Goal: Task Accomplishment & Management: Manage account settings

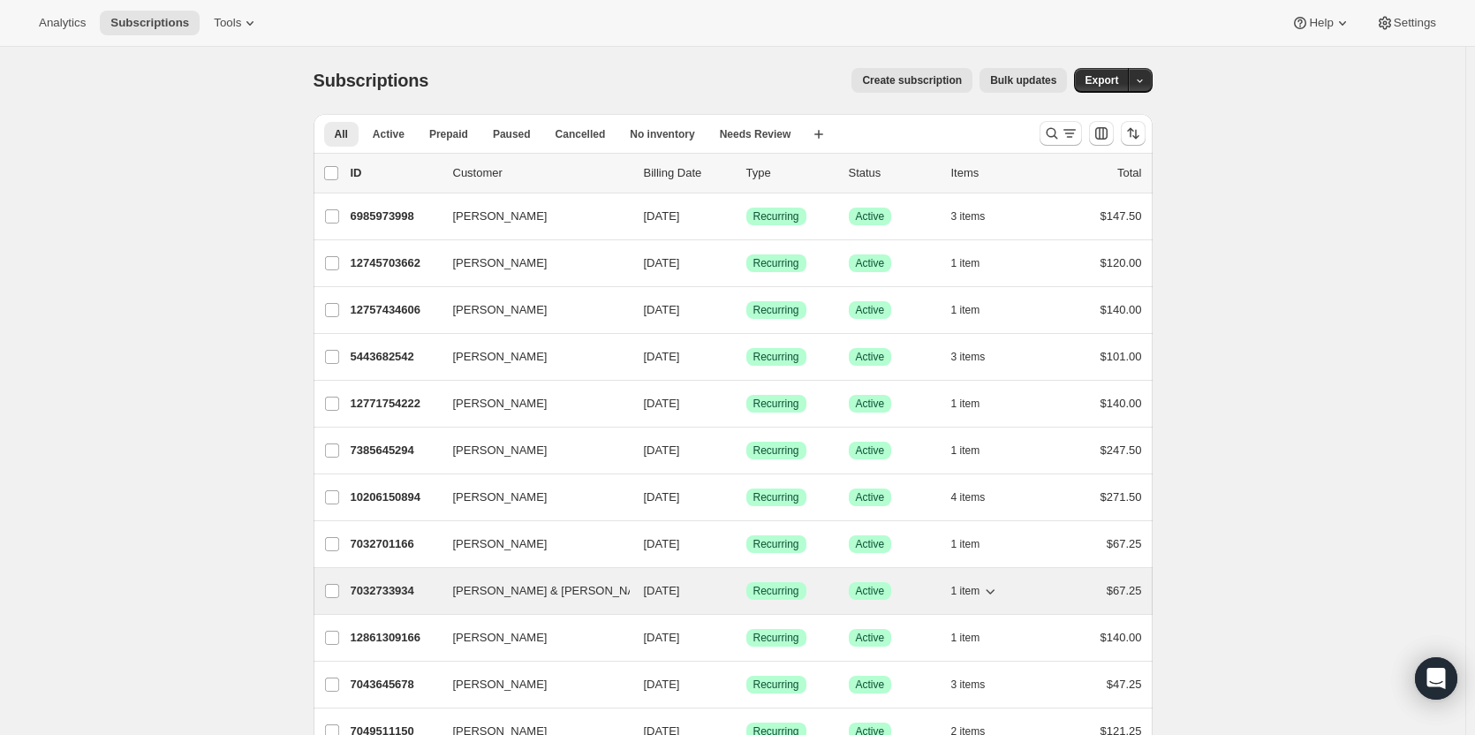
click at [502, 592] on span "[PERSON_NAME] & [PERSON_NAME] (G+G)" at bounding box center [572, 591] width 238 height 18
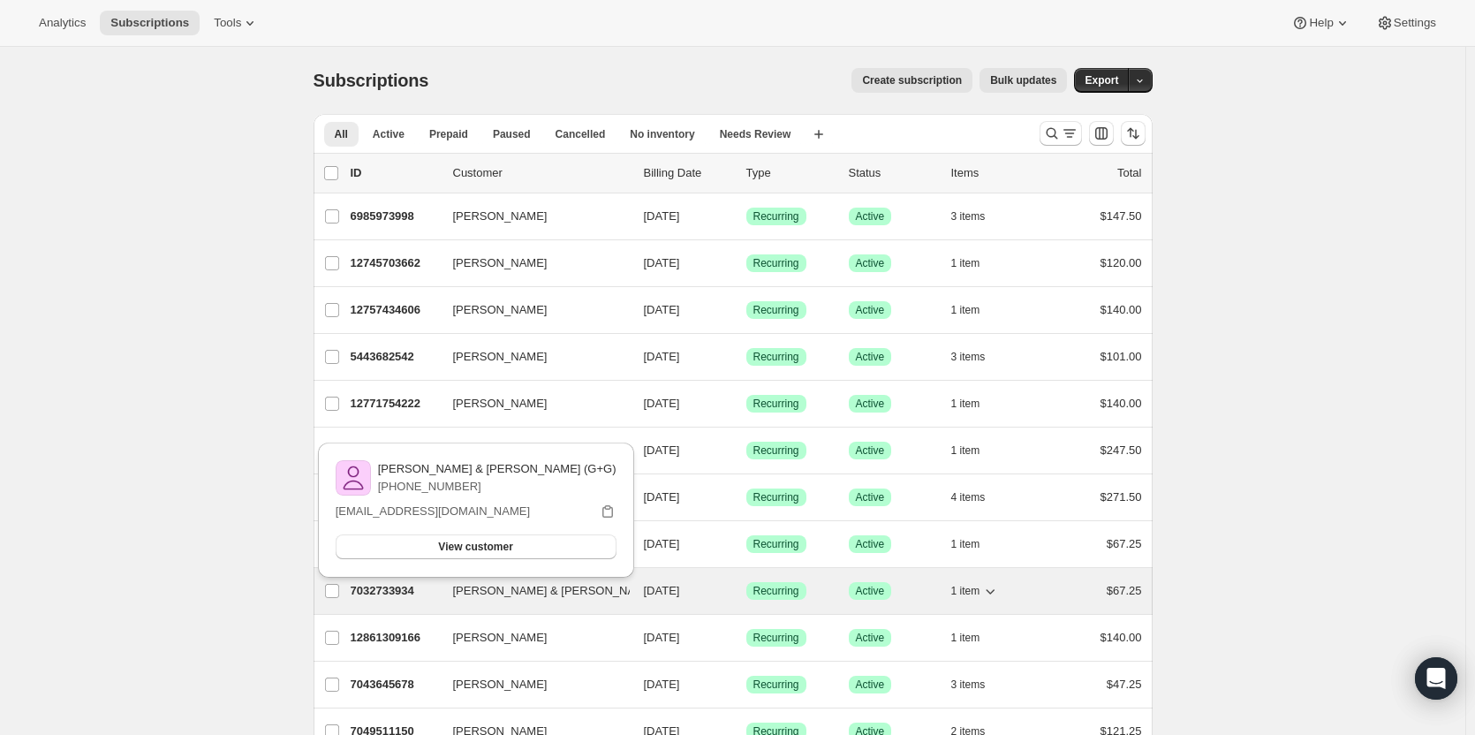
click at [392, 591] on p "7032733934" at bounding box center [395, 591] width 88 height 18
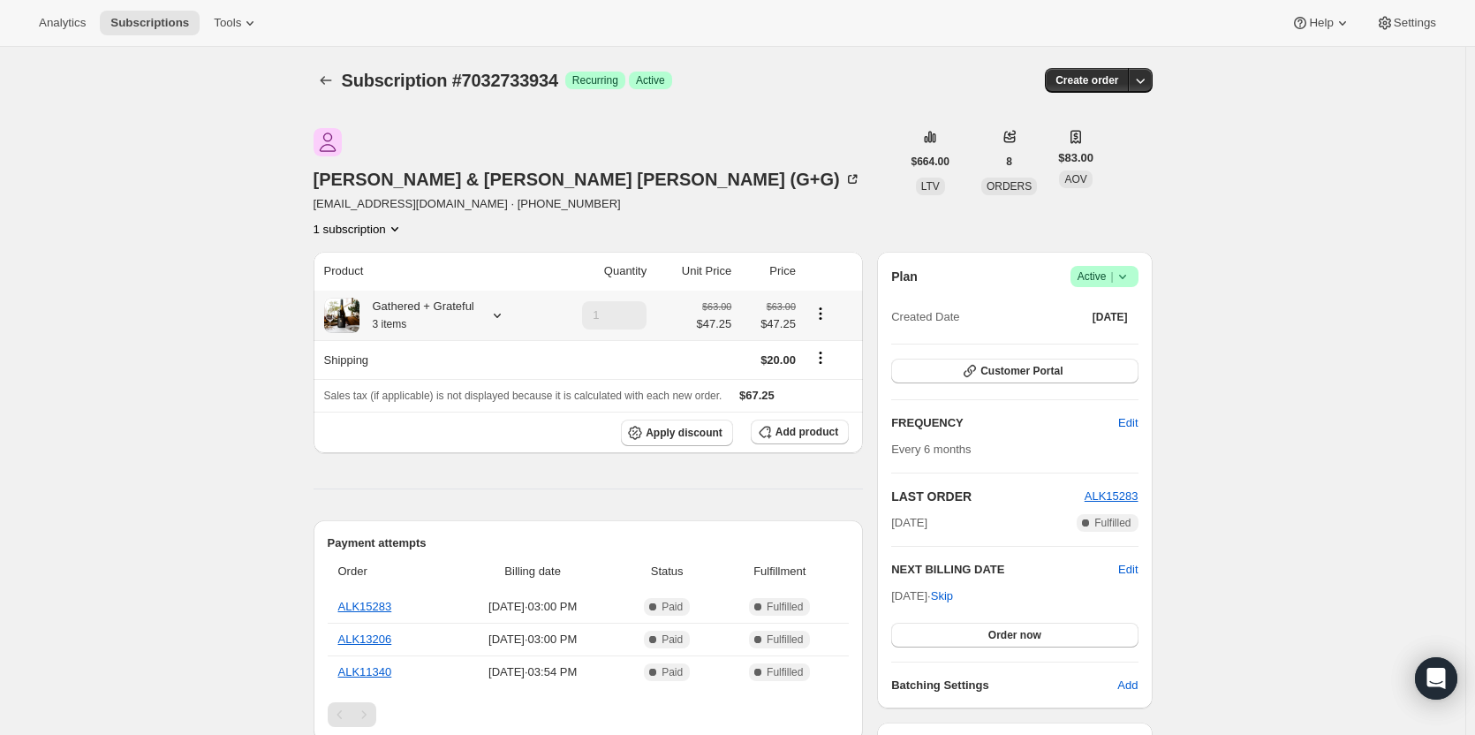
click at [501, 306] on icon at bounding box center [497, 315] width 18 height 18
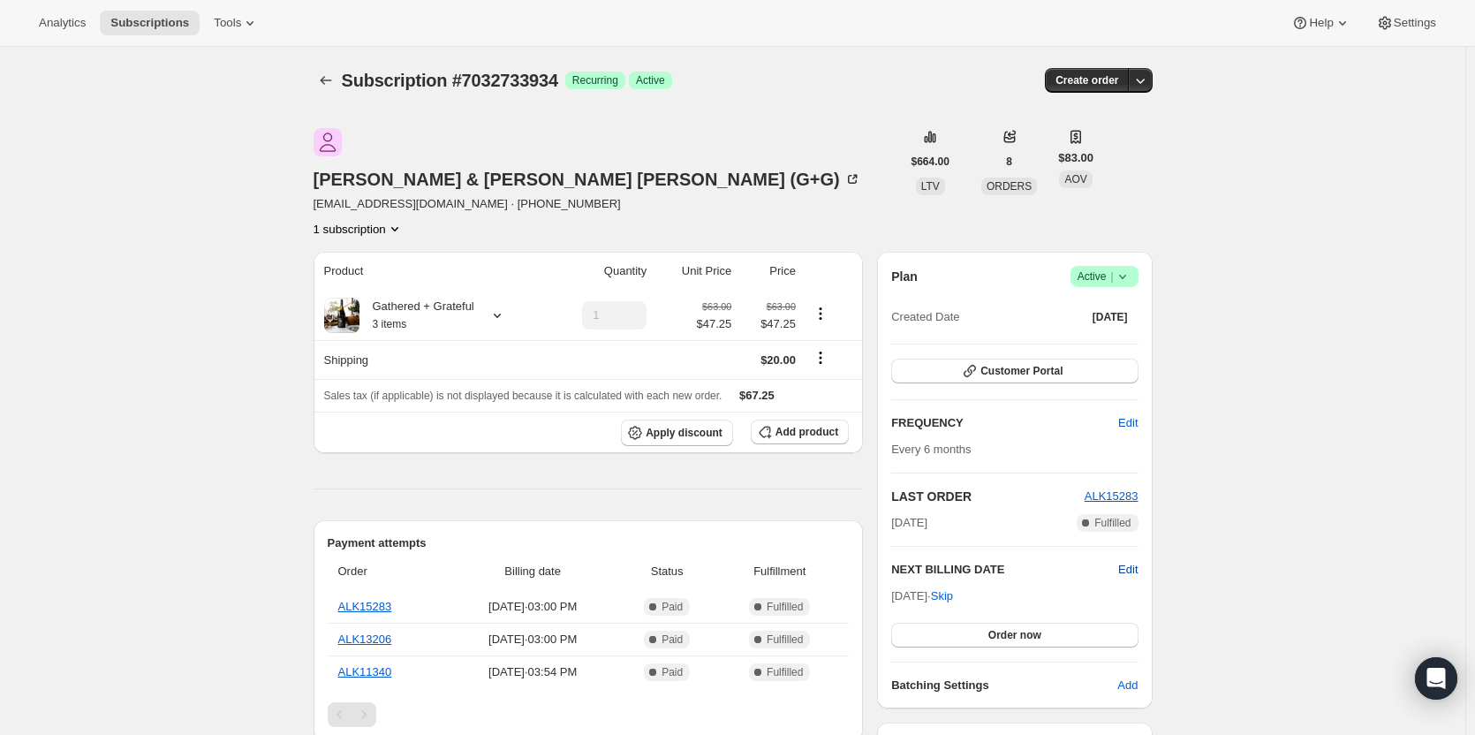
click at [1134, 561] on span "Edit" at bounding box center [1127, 570] width 19 height 18
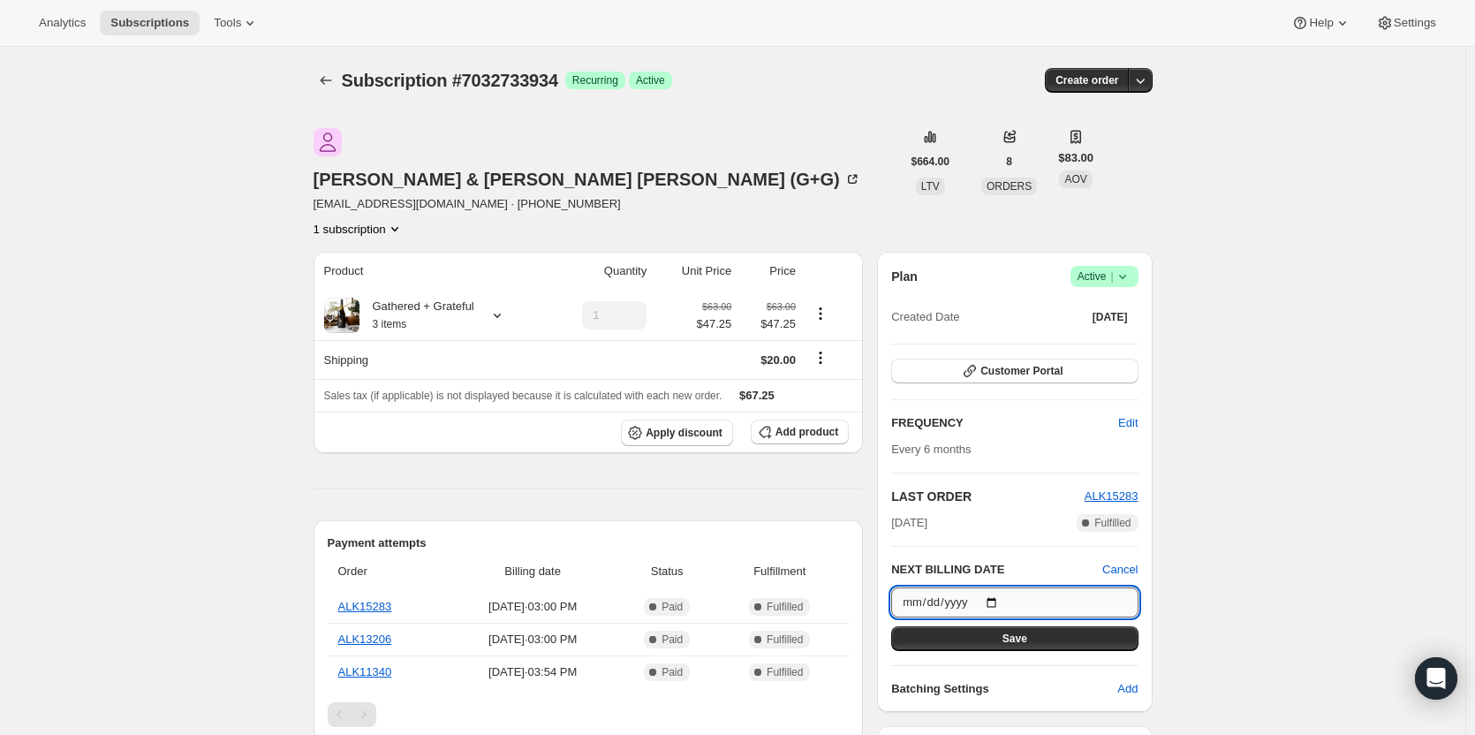
click at [1001, 587] on input "[DATE]" at bounding box center [1014, 602] width 246 height 30
click at [1000, 587] on input "[DATE]" at bounding box center [1014, 602] width 246 height 30
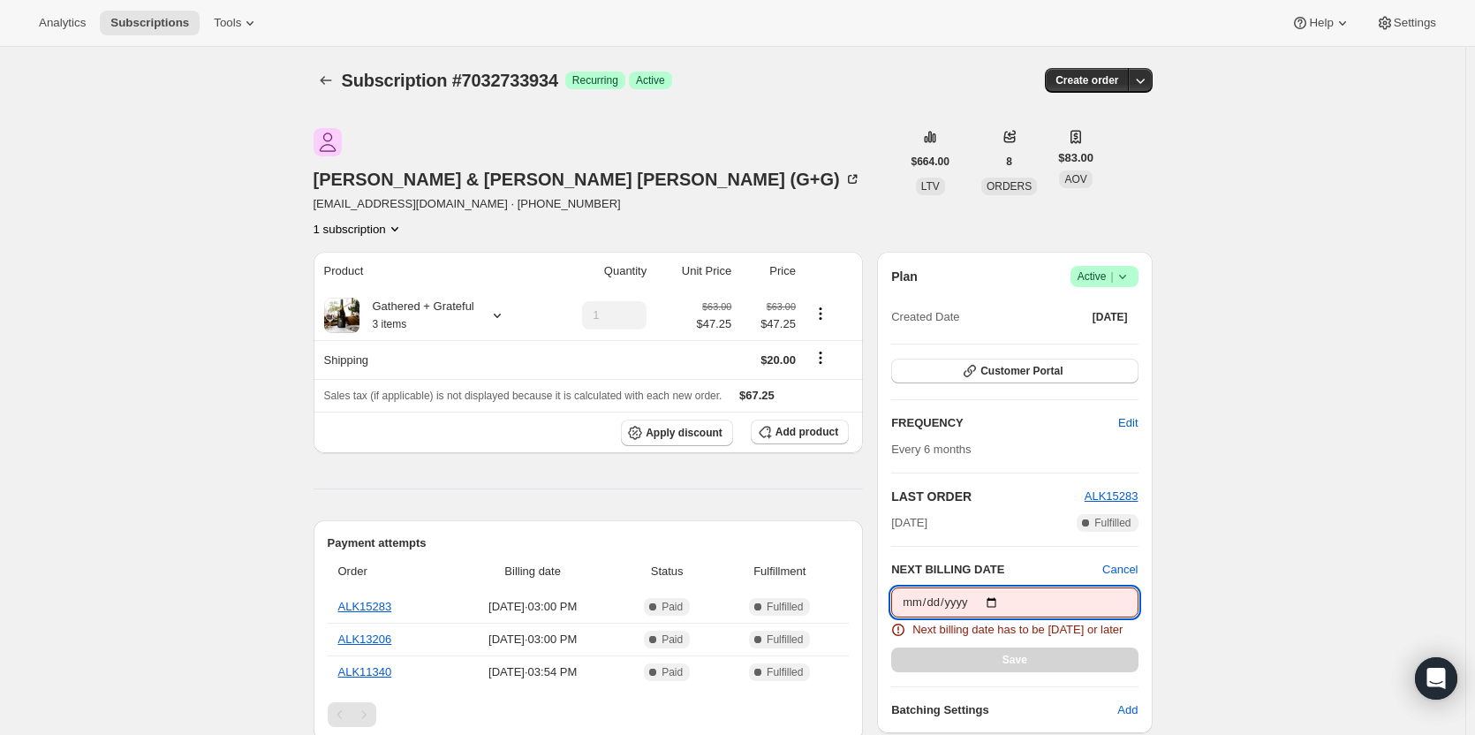
click at [996, 587] on input "[DATE]" at bounding box center [1014, 602] width 246 height 30
type input "[DATE]"
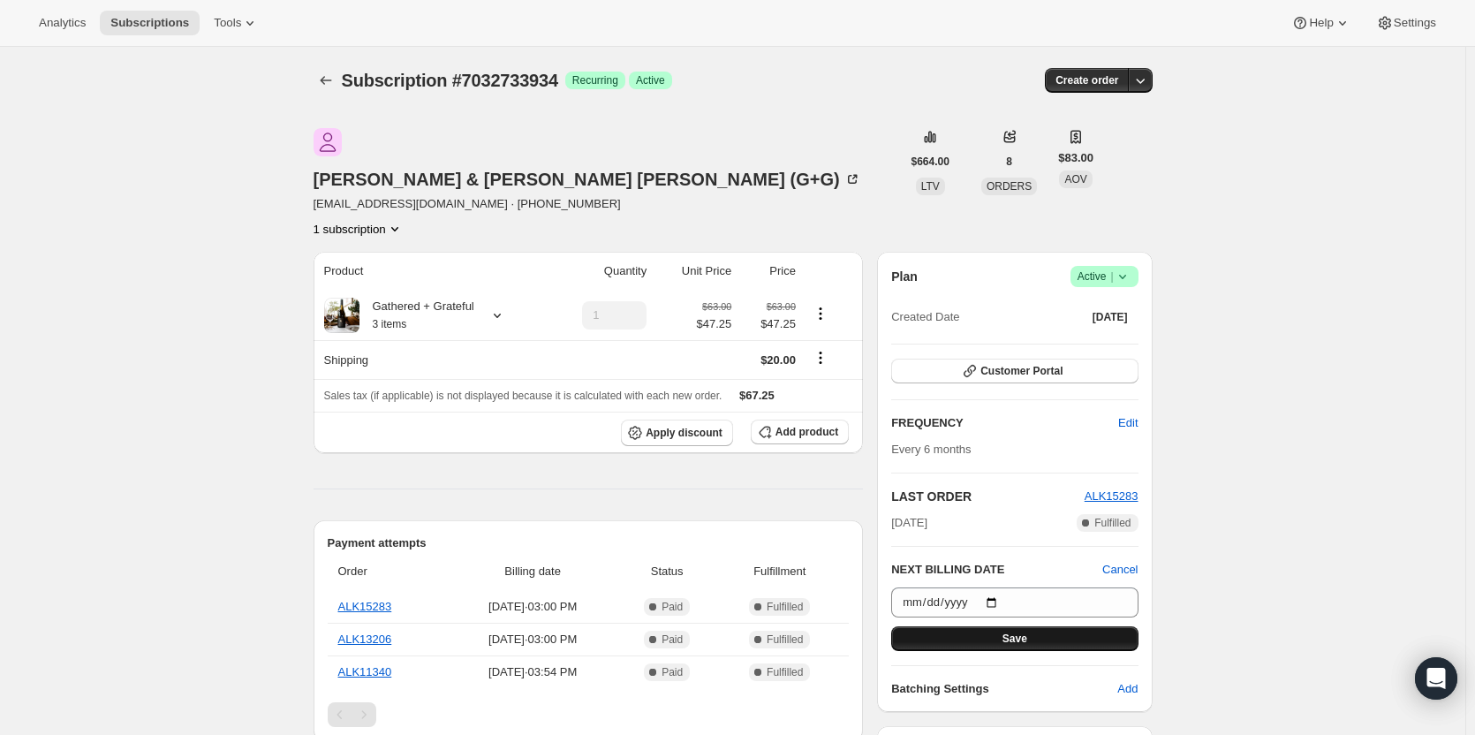
click at [1015, 631] on span "Save" at bounding box center [1014, 638] width 25 height 14
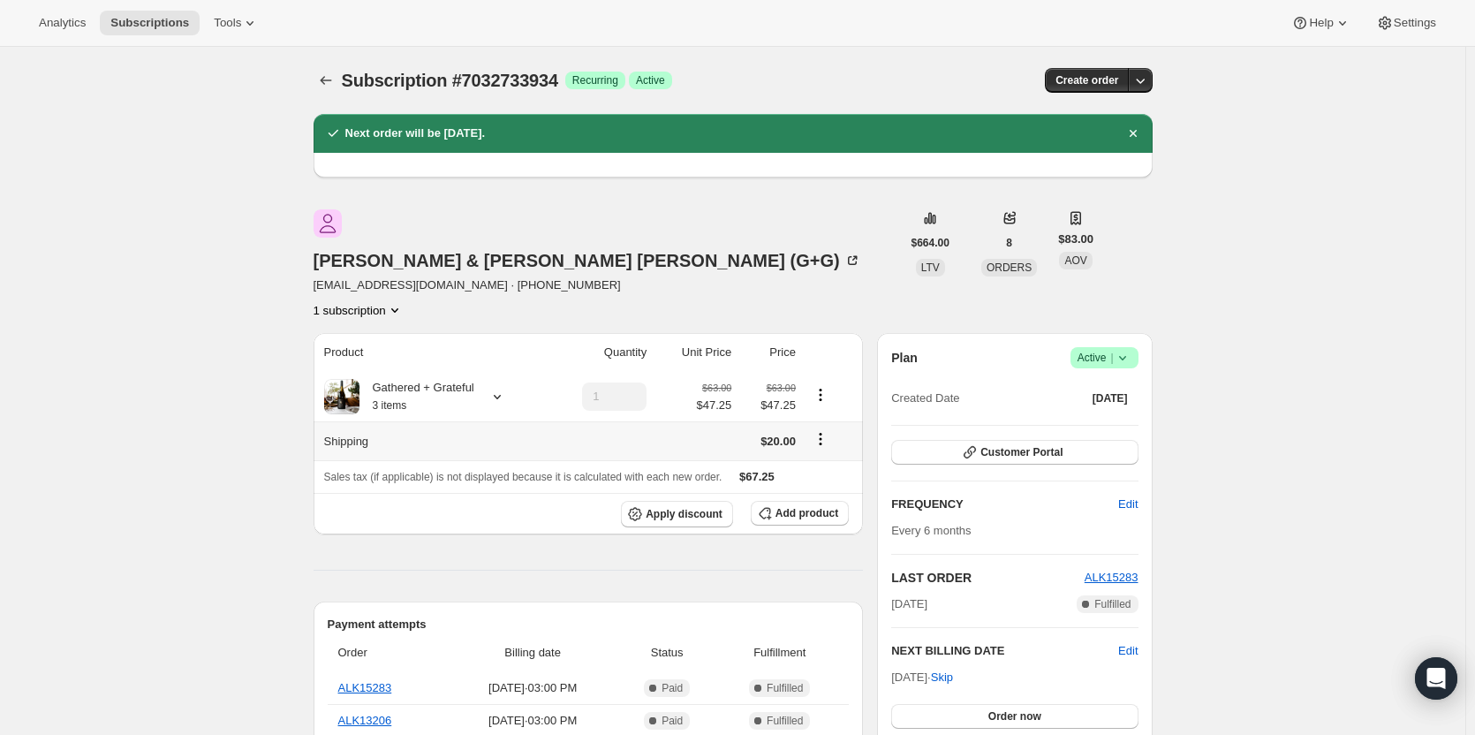
click at [824, 430] on icon "Shipping actions" at bounding box center [821, 439] width 18 height 18
click at [800, 434] on span "Edit shipping rate" at bounding box center [824, 431] width 88 height 13
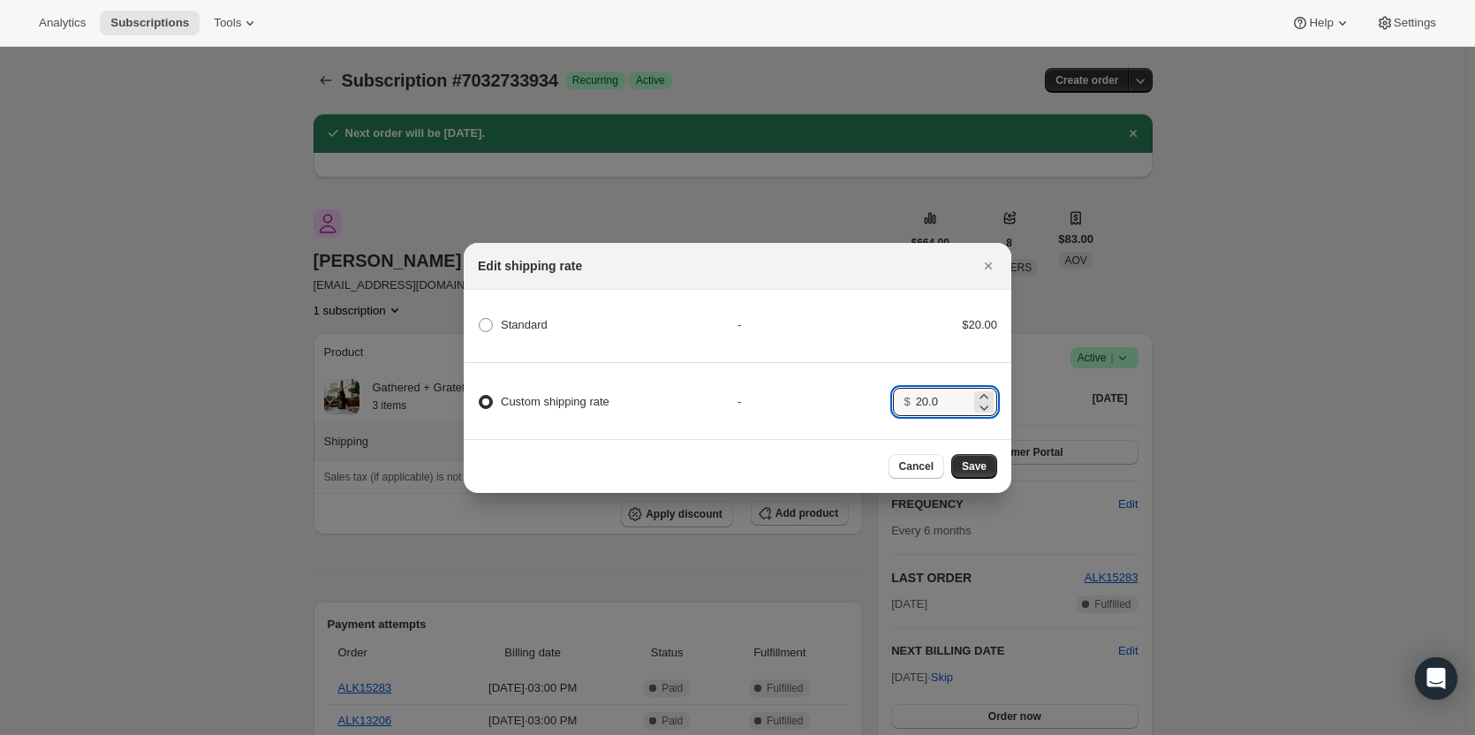
drag, startPoint x: 961, startPoint y: 397, endPoint x: 888, endPoint y: 412, distance: 74.6
click at [888, 412] on div "Custom shipping rate - $ 20.0" at bounding box center [737, 394] width 553 height 62
type input "0"
click at [984, 472] on span "Save" at bounding box center [974, 466] width 25 height 14
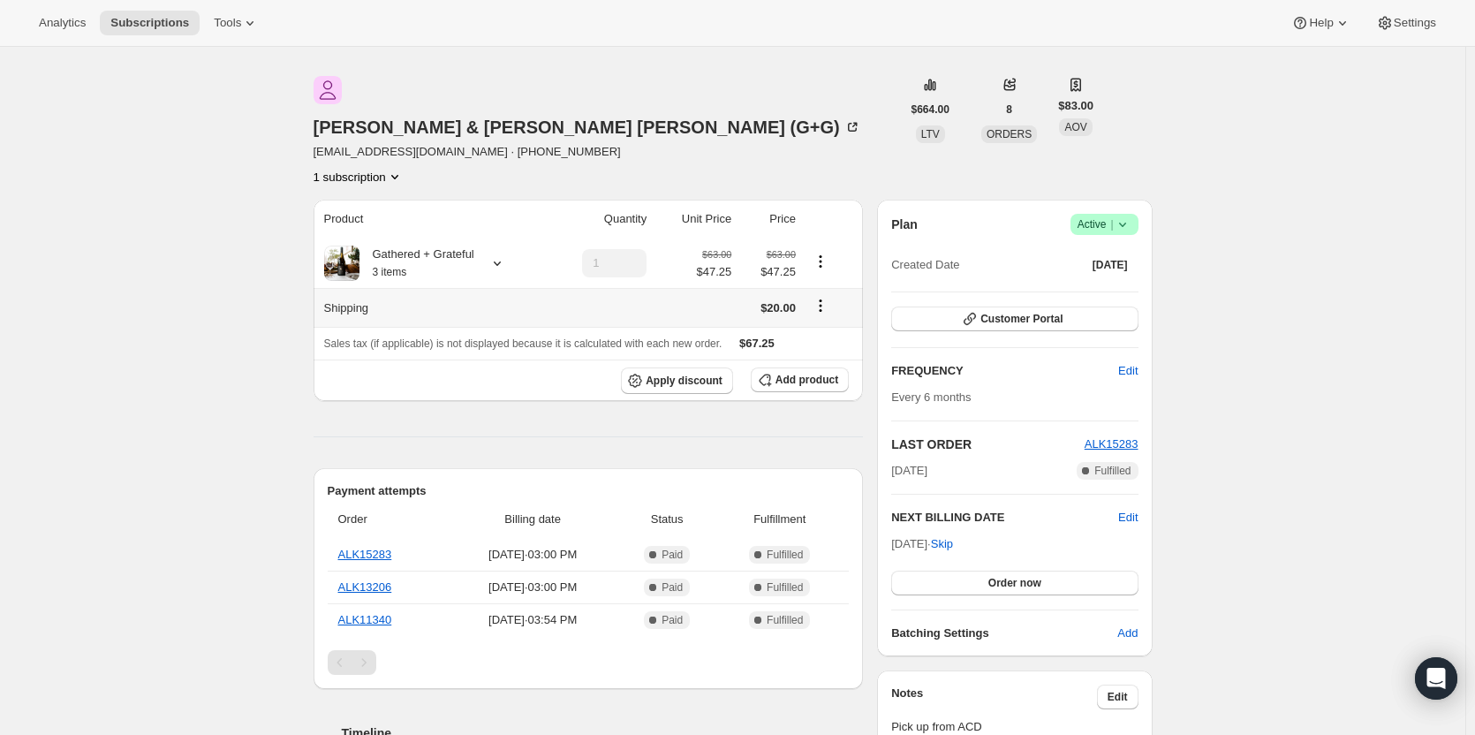
scroll to position [265, 0]
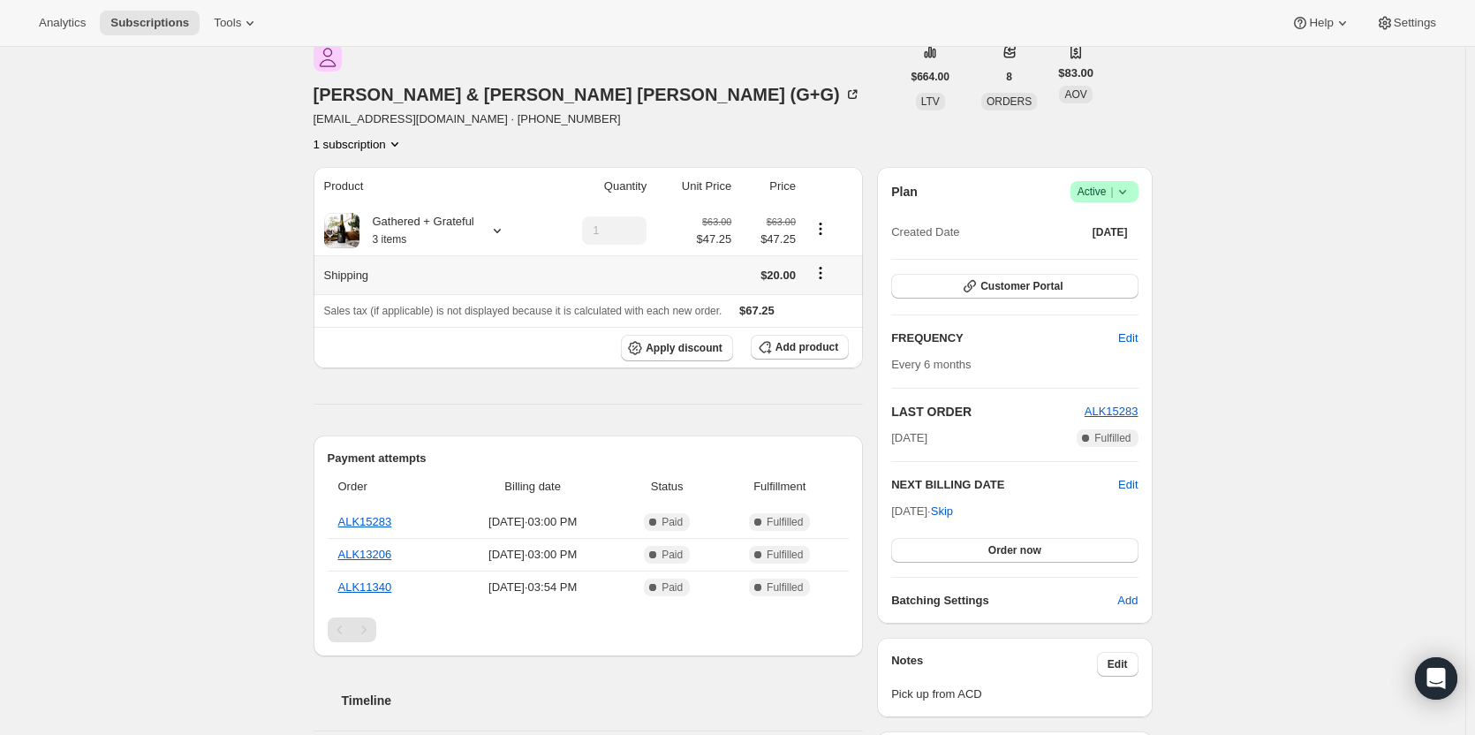
click at [824, 264] on icon "Shipping actions" at bounding box center [821, 273] width 18 height 18
drag, startPoint x: 827, startPoint y: 230, endPoint x: 805, endPoint y: 277, distance: 52.5
click at [827, 264] on icon "Shipping actions" at bounding box center [821, 273] width 18 height 18
click at [815, 267] on span "Edit shipping rate" at bounding box center [824, 265] width 88 height 13
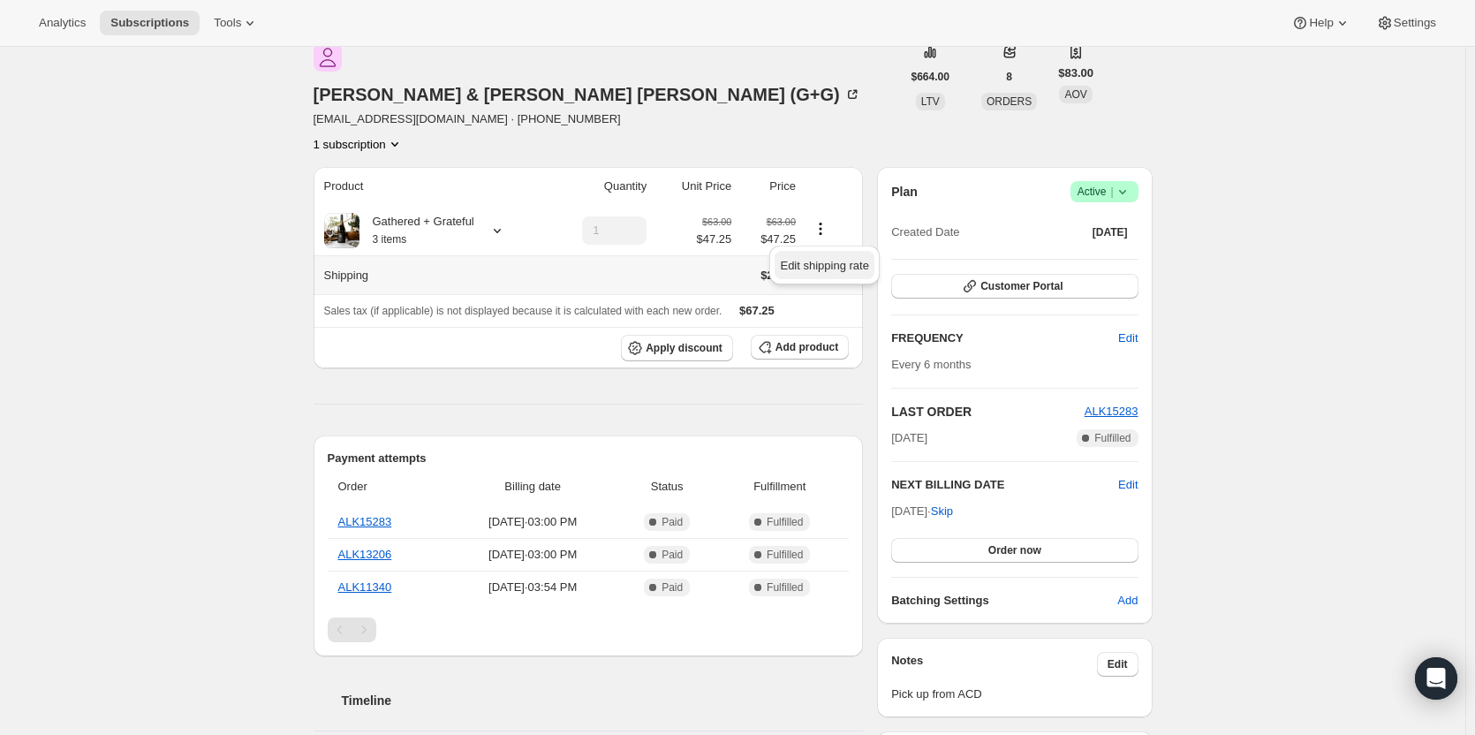
scroll to position [0, 0]
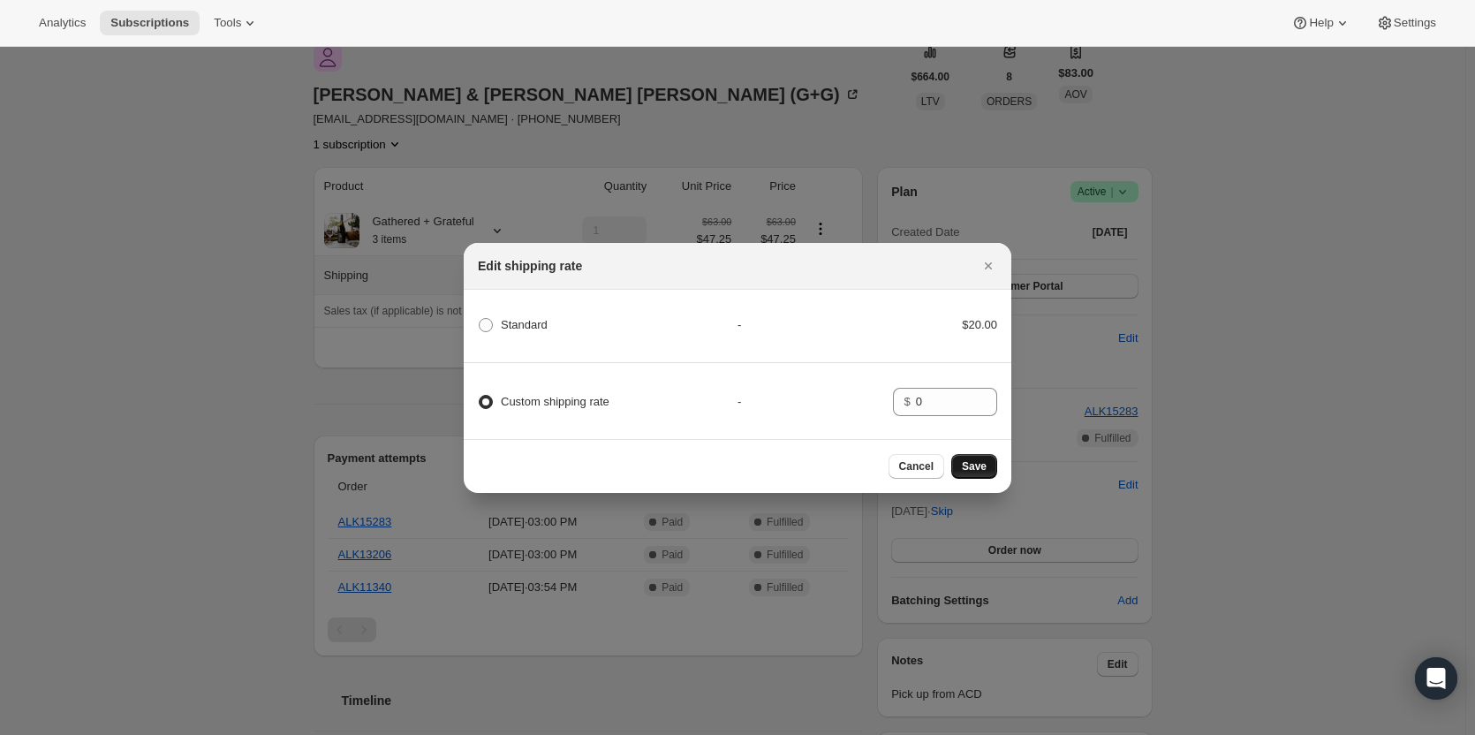
click at [969, 467] on span "Save" at bounding box center [974, 466] width 25 height 14
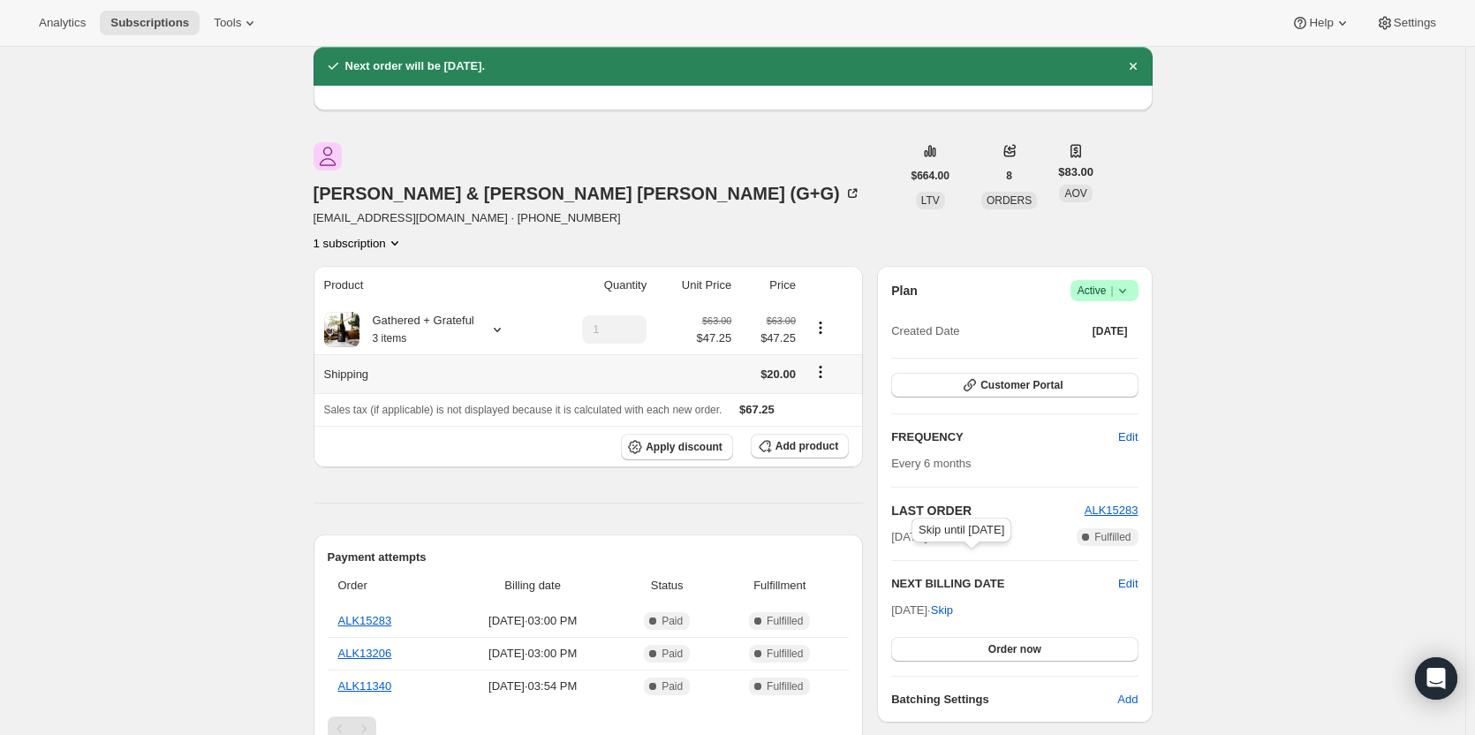
scroll to position [364, 0]
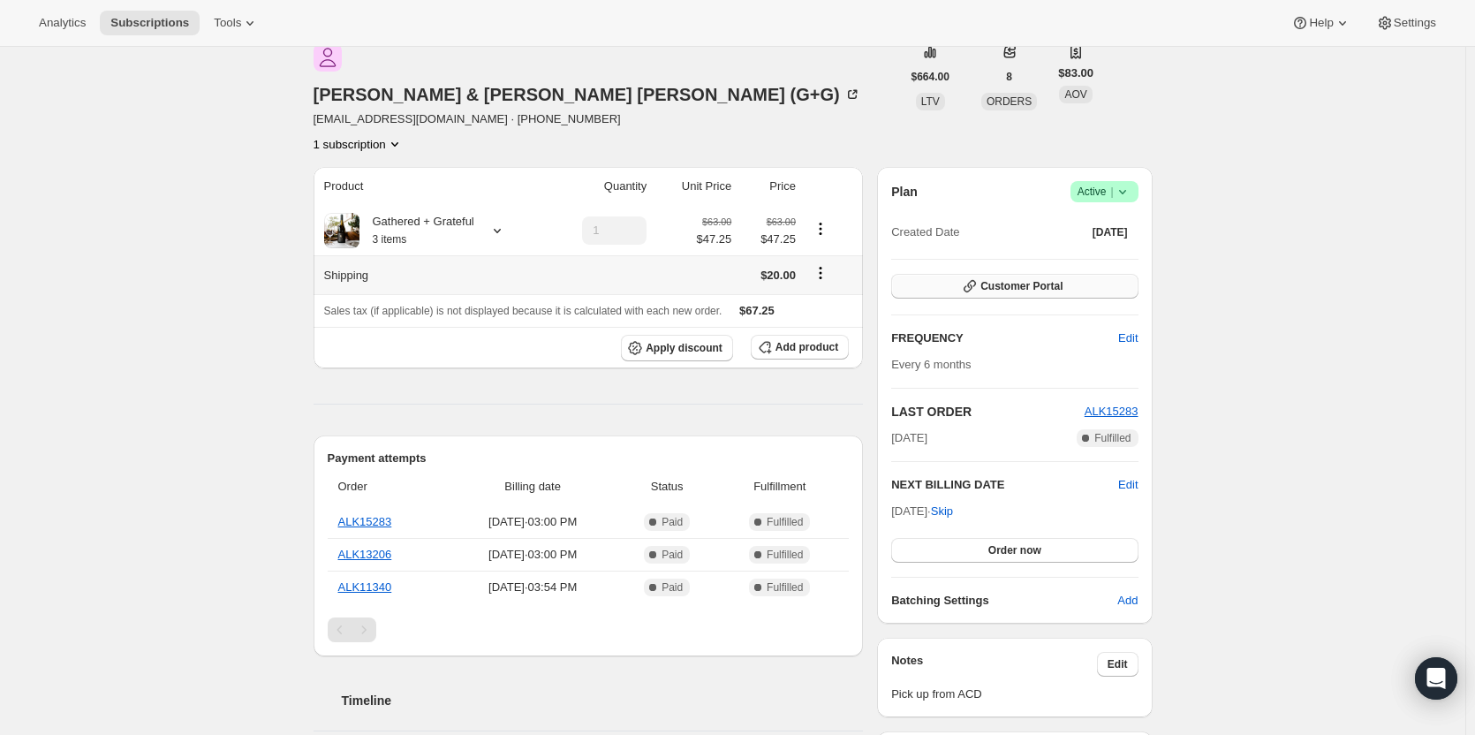
click at [987, 279] on span "Customer Portal" at bounding box center [1021, 286] width 82 height 14
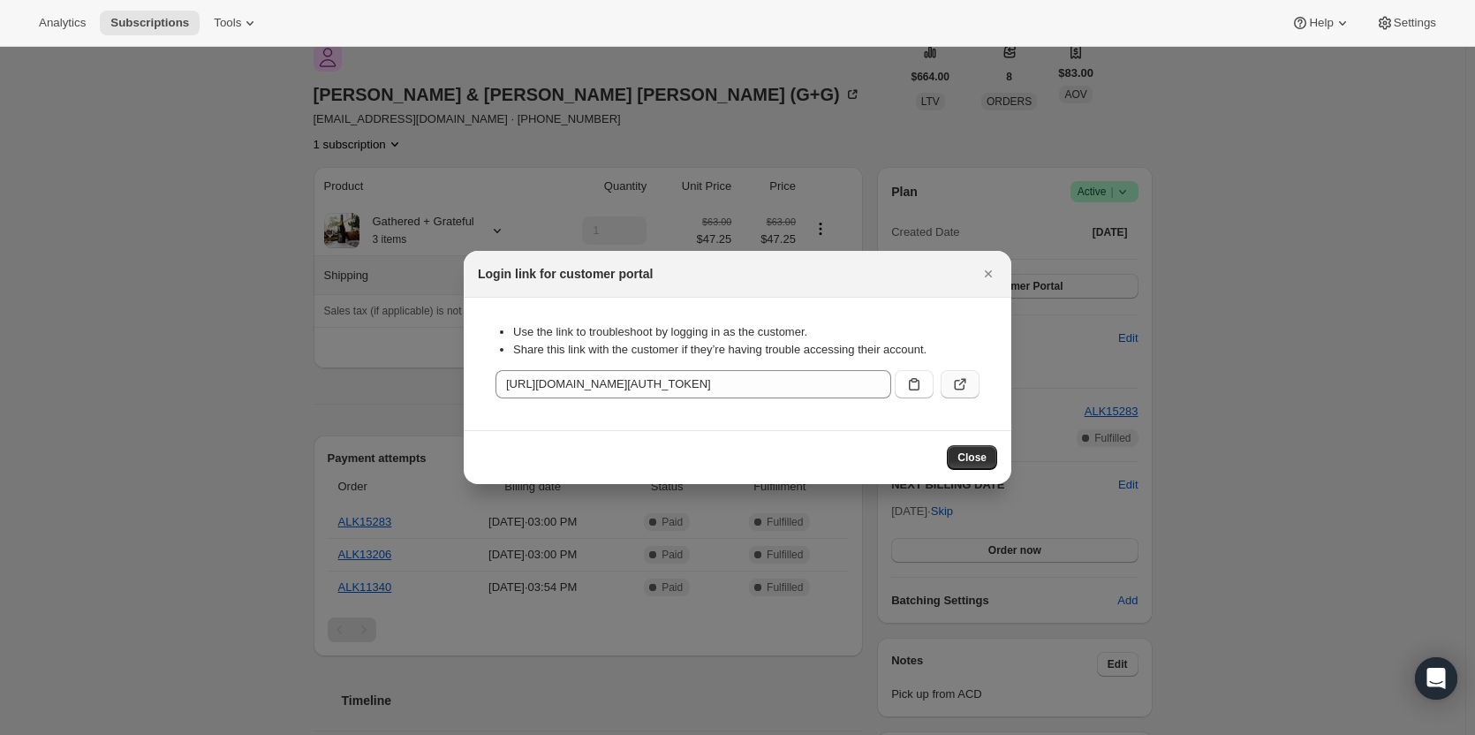
click at [966, 382] on icon ":rgc:" at bounding box center [960, 384] width 18 height 18
drag, startPoint x: 989, startPoint y: 268, endPoint x: 959, endPoint y: 261, distance: 30.7
click at [983, 265] on icon "Close" at bounding box center [988, 274] width 18 height 18
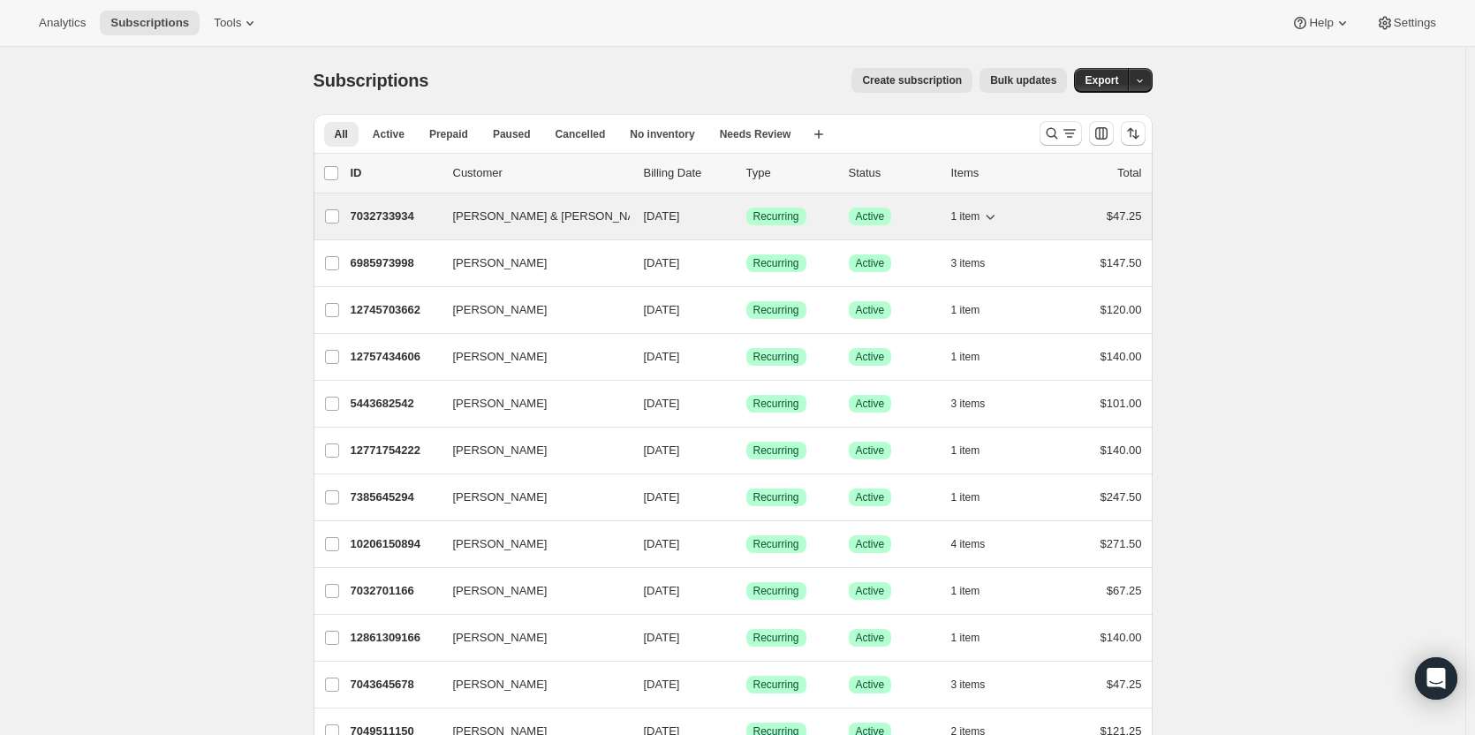
click at [513, 215] on span "[PERSON_NAME] & [PERSON_NAME] (G+G)" at bounding box center [572, 217] width 238 height 18
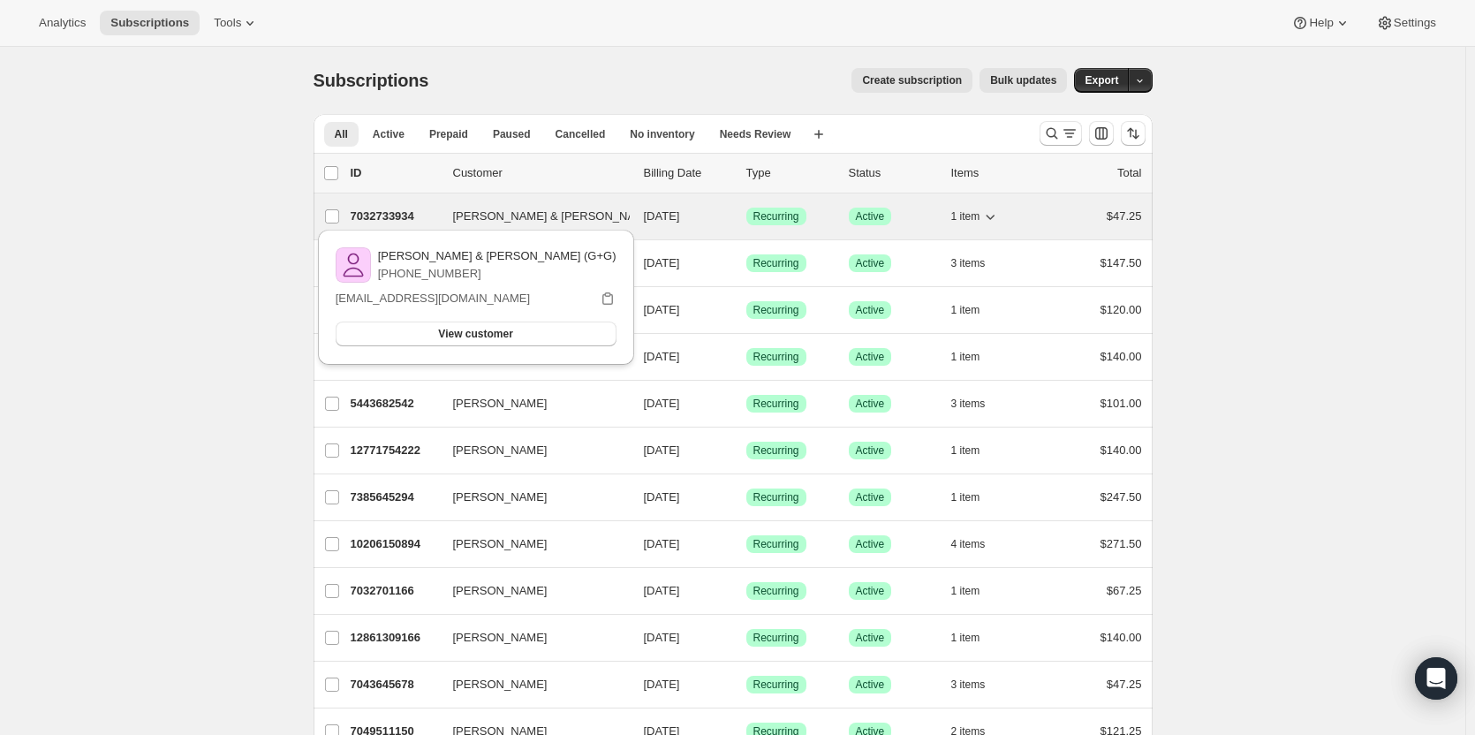
click at [374, 210] on p "7032733934" at bounding box center [395, 217] width 88 height 18
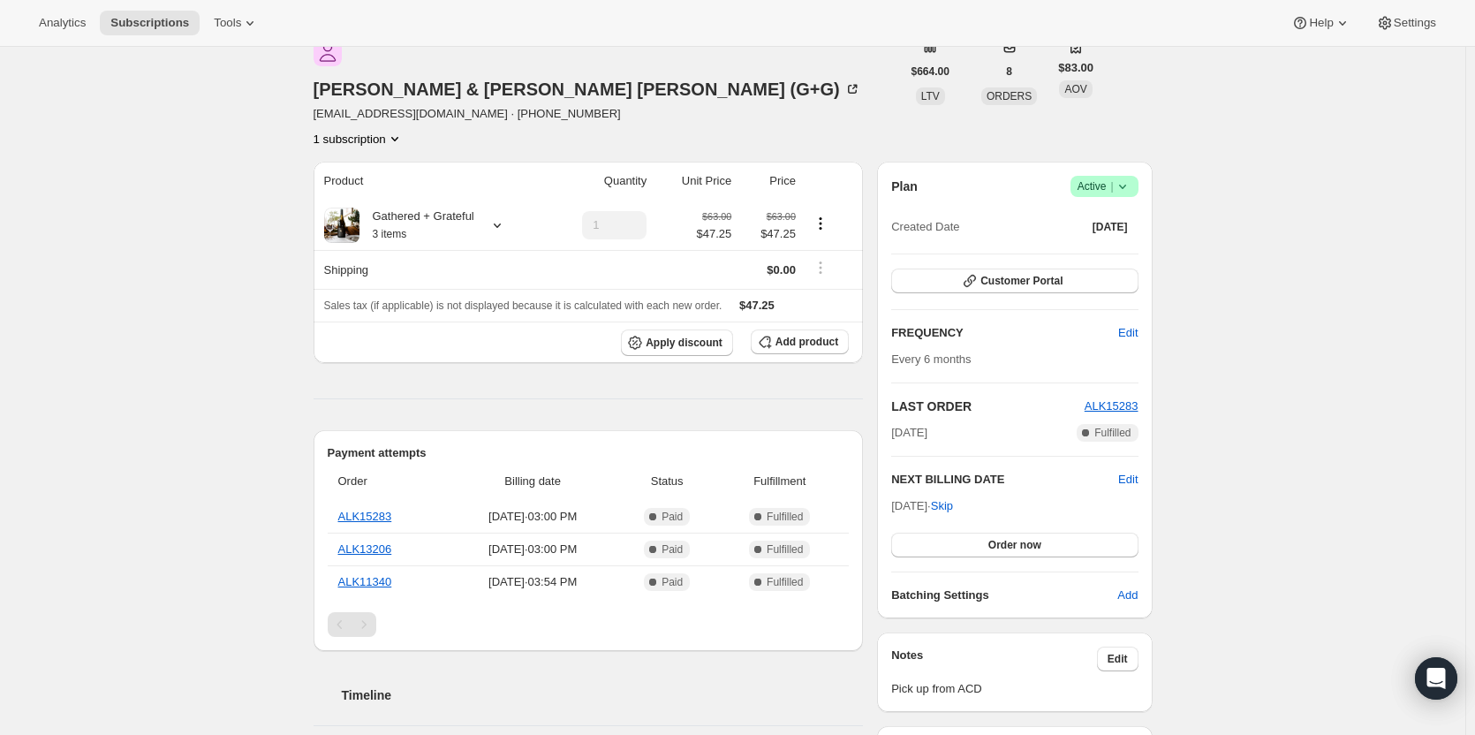
scroll to position [88, 0]
click at [1125, 653] on span "Edit" at bounding box center [1117, 660] width 20 height 14
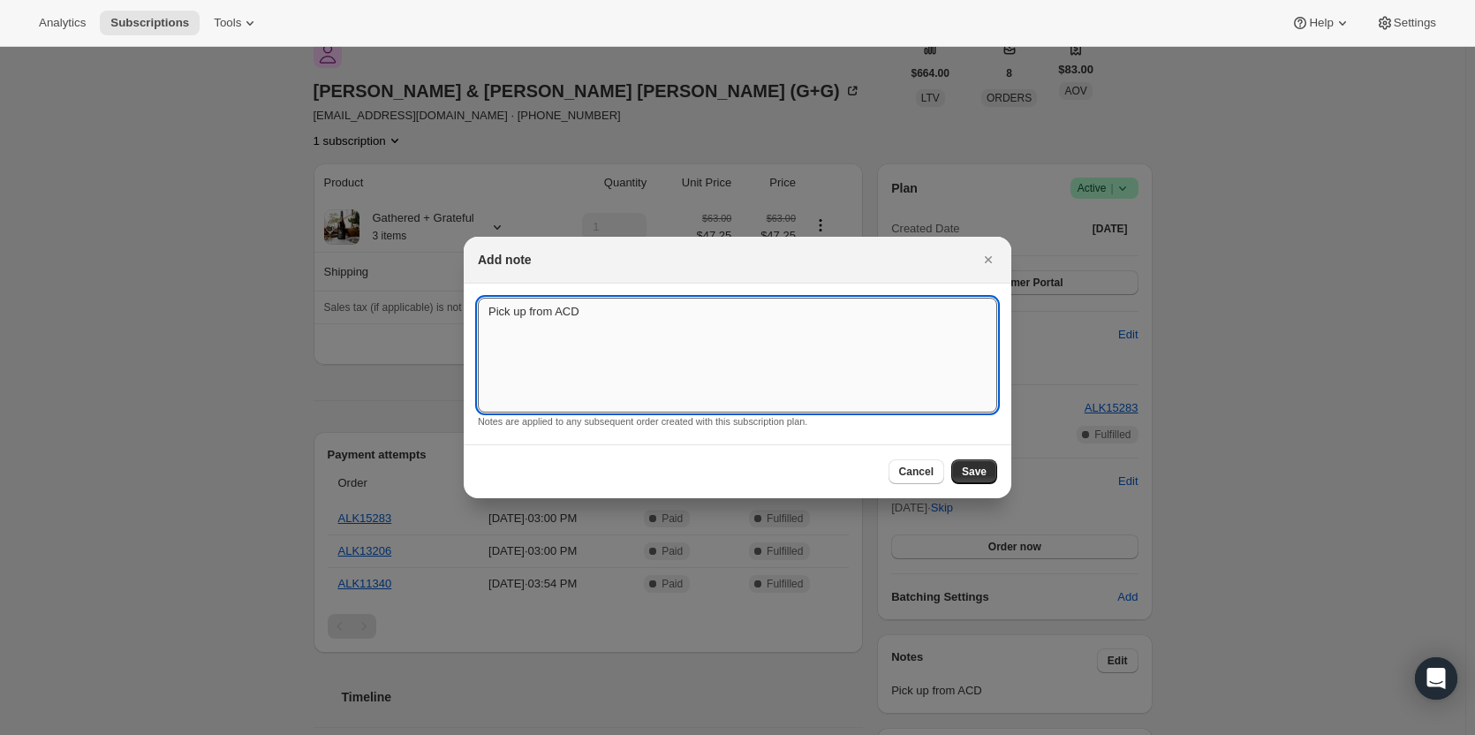
drag, startPoint x: 592, startPoint y: 338, endPoint x: 557, endPoint y: 349, distance: 36.0
click at [577, 344] on textarea "Pick up from ACD" at bounding box center [737, 355] width 519 height 115
click at [495, 347] on textarea "Pick up from ACD" at bounding box center [737, 355] width 519 height 115
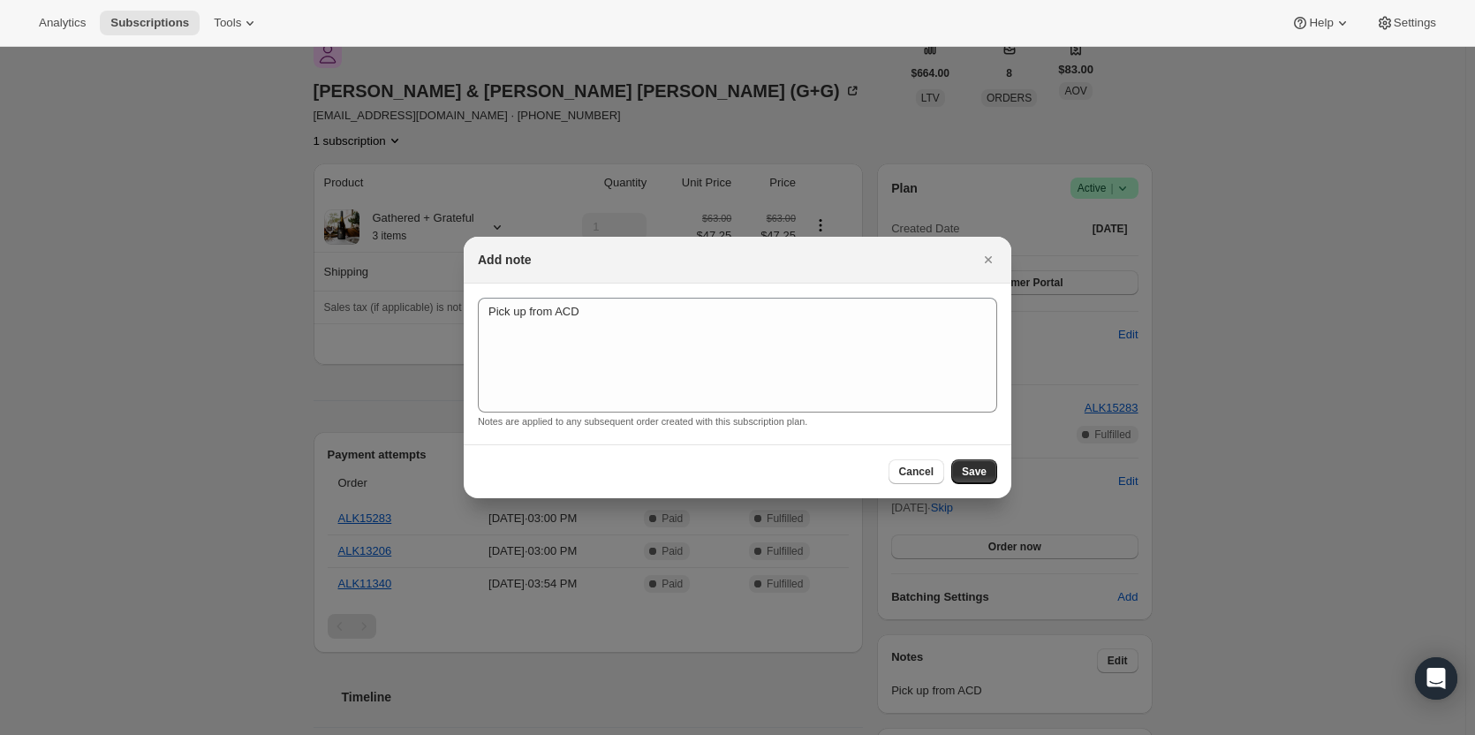
click at [628, 295] on section "Pick up from ACD Pick up from ACD Notes are applied to any subsequent order cre…" at bounding box center [738, 363] width 548 height 161
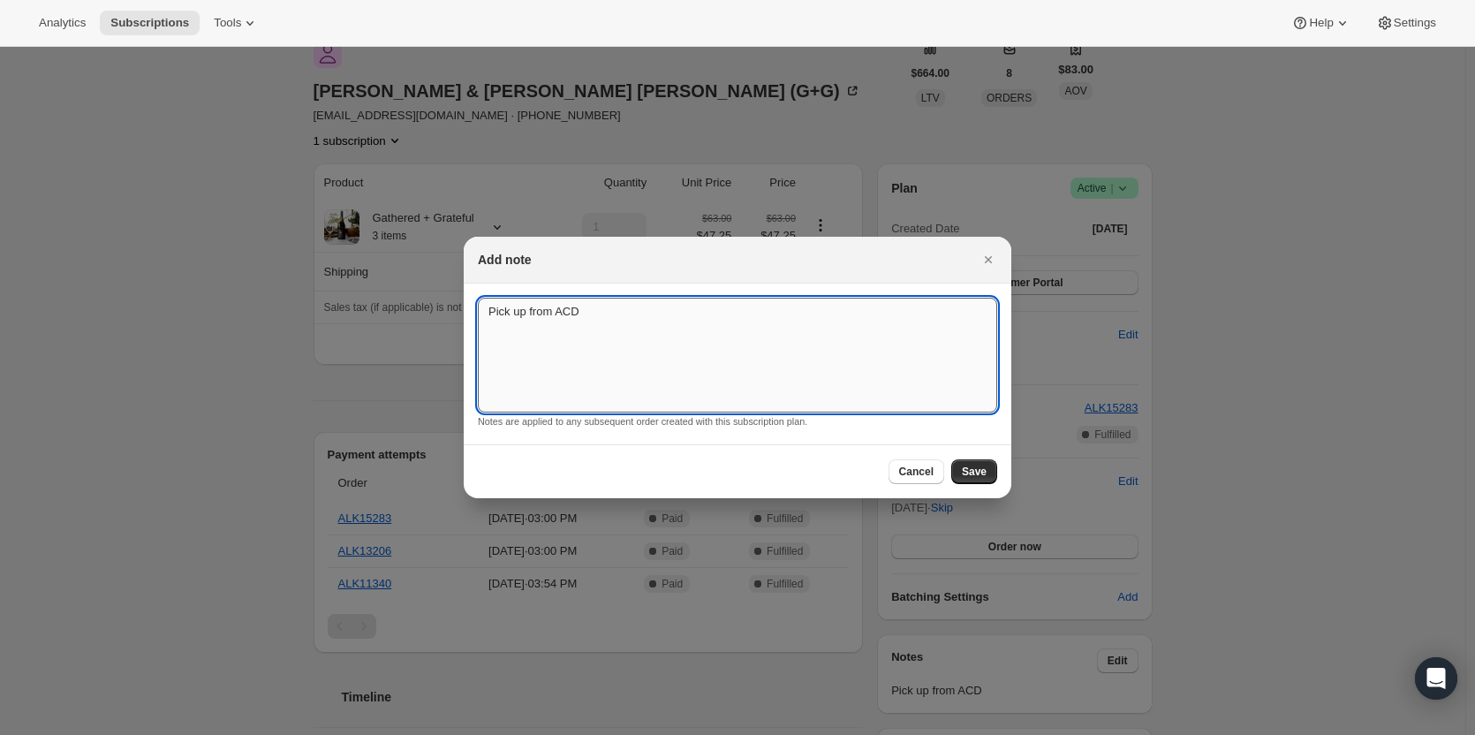
click at [626, 308] on textarea "Pick up from ACD" at bounding box center [737, 355] width 519 height 115
type textarea "Pick up from ACD"
click at [905, 472] on span "Cancel" at bounding box center [916, 472] width 34 height 14
